Goal: Task Accomplishment & Management: Use online tool/utility

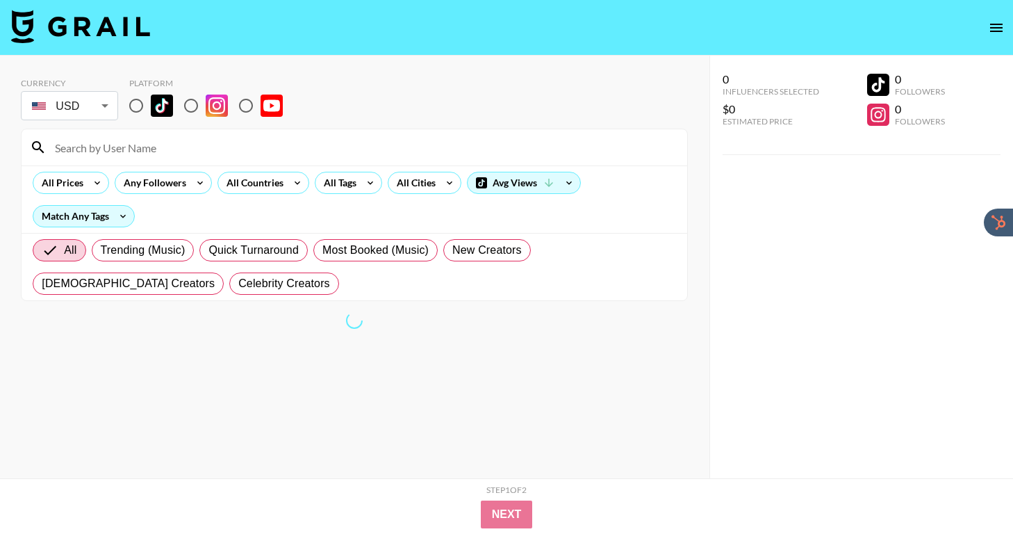
click at [133, 112] on input "radio" at bounding box center [136, 105] width 29 height 29
radio input "true"
click at [145, 151] on input at bounding box center [363, 147] width 632 height 22
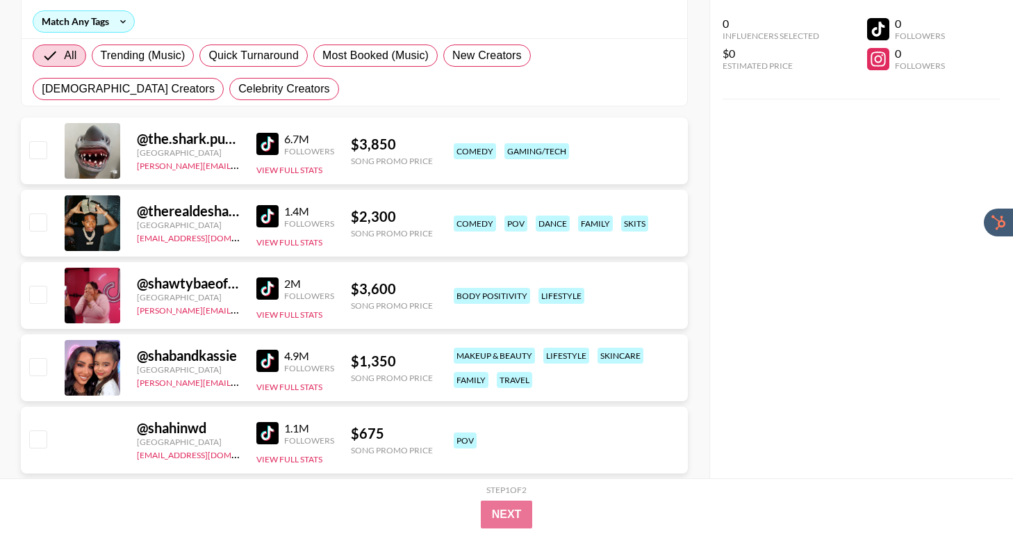
scroll to position [141, 0]
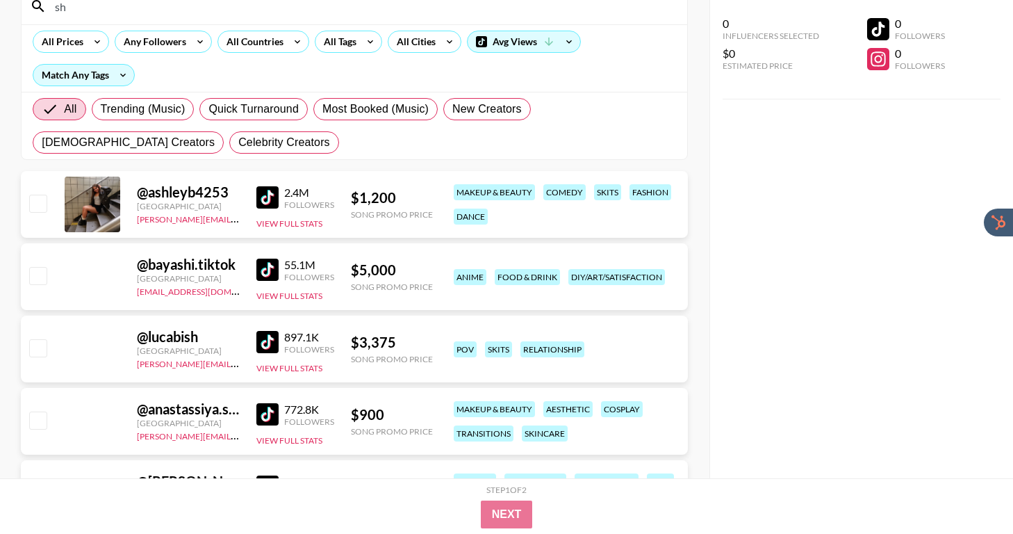
type input "s"
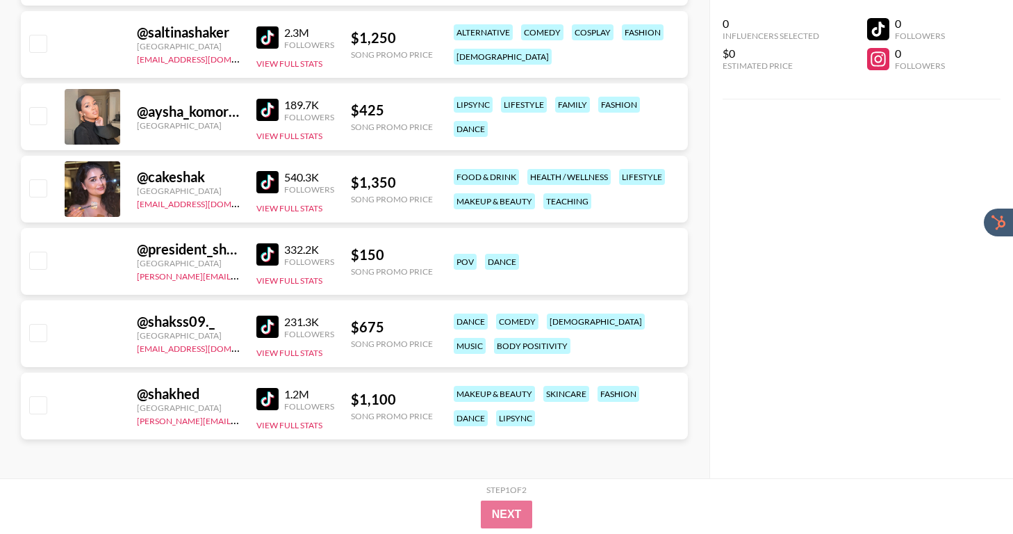
scroll to position [0, 0]
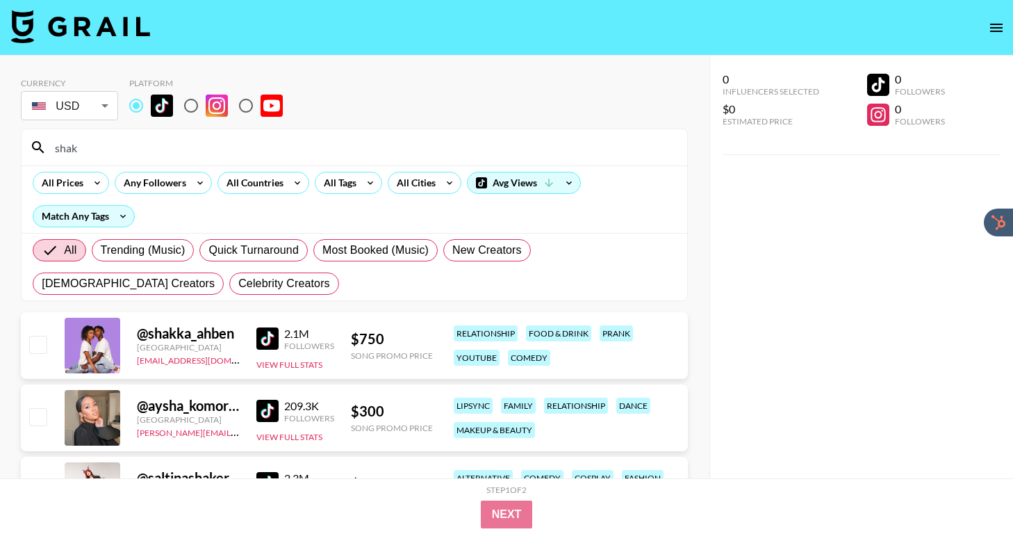
type input "shak"
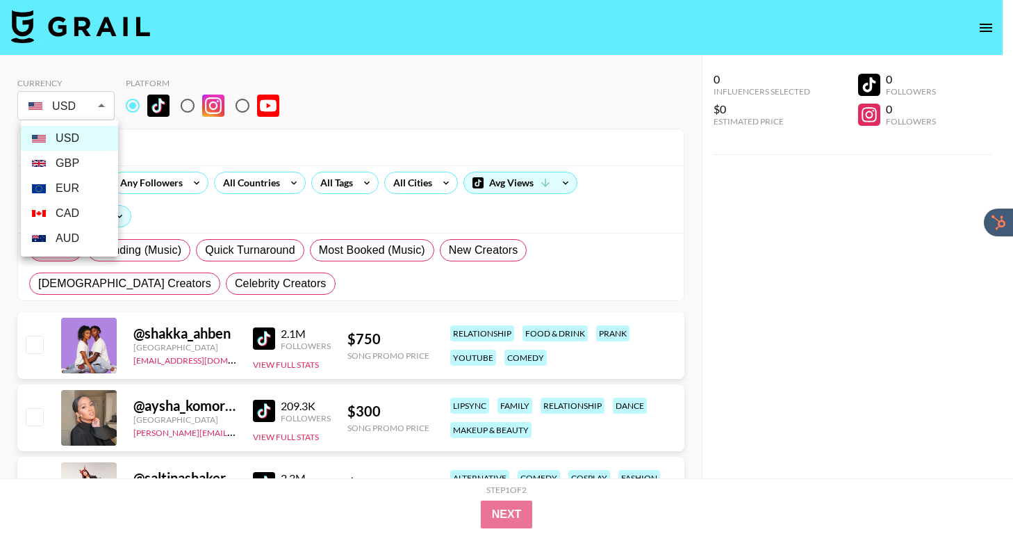
click at [115, 103] on body "Currency USD USD ​ Platform shak All Prices Any Followers All Countries All Tag…" at bounding box center [506, 489] width 1013 height 979
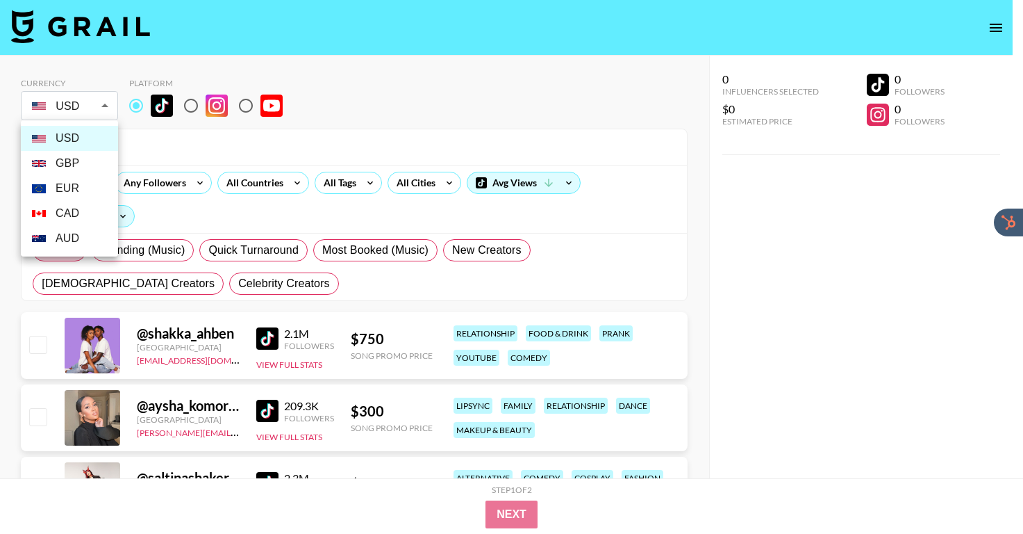
click at [86, 161] on li "GBP" at bounding box center [69, 163] width 97 height 25
type input "GBP"
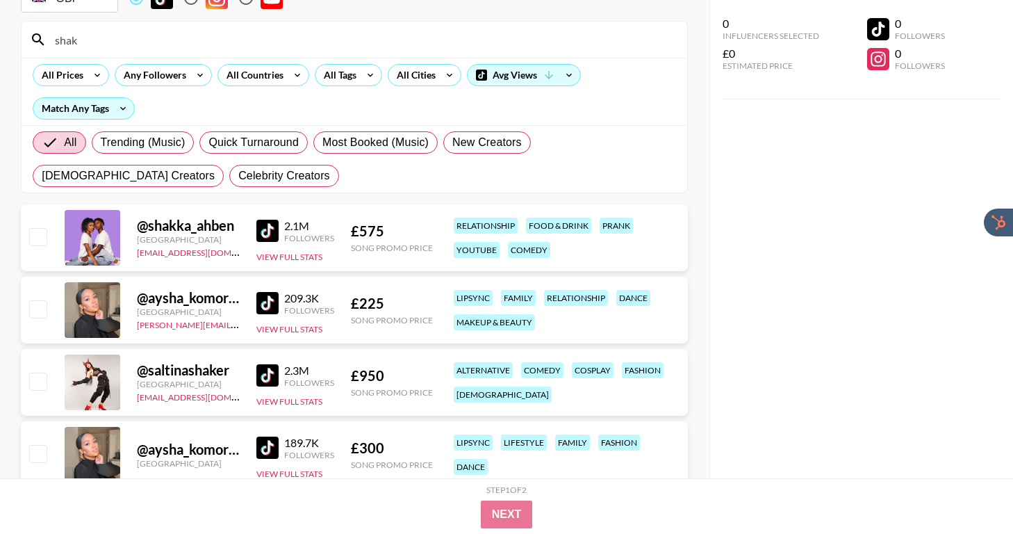
scroll to position [445, 0]
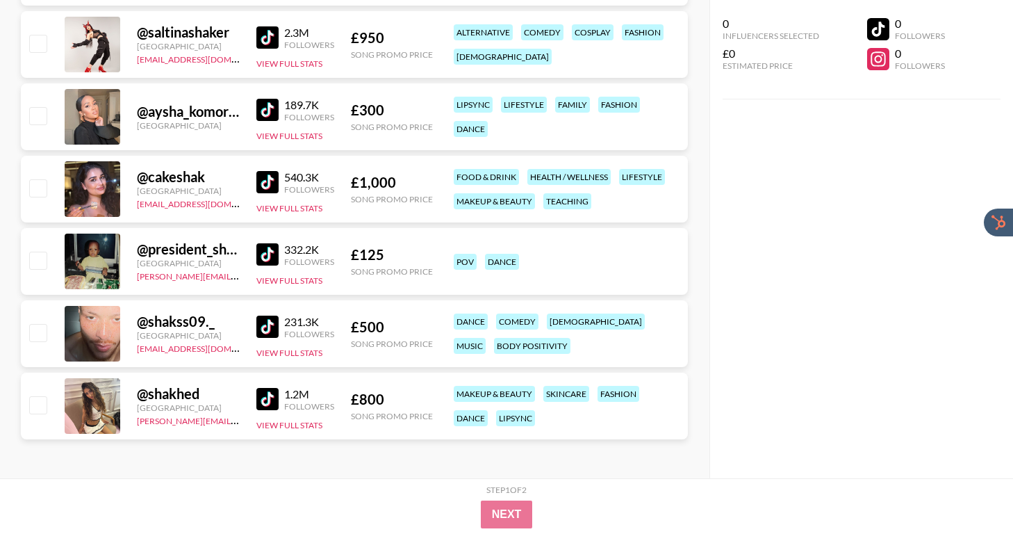
click at [316, 413] on div "1.2M Followers View Full Stats" at bounding box center [295, 405] width 78 height 49
click at [388, 409] on div "£ 800 Song Promo Price" at bounding box center [392, 405] width 82 height 31
click at [372, 405] on div "£ 800" at bounding box center [392, 398] width 82 height 17
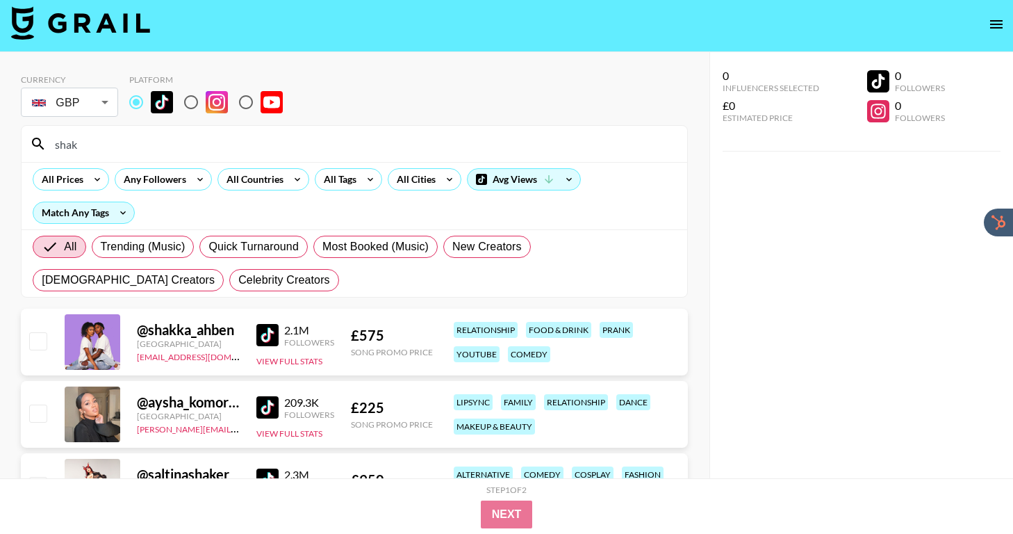
scroll to position [0, 0]
